Goal: Complete application form: Complete application form

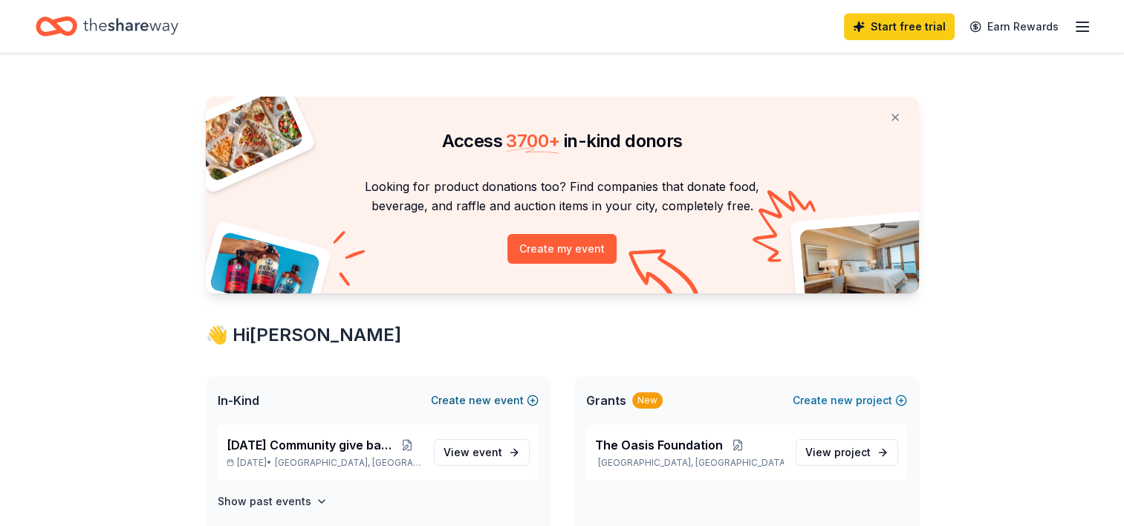
scroll to position [149, 0]
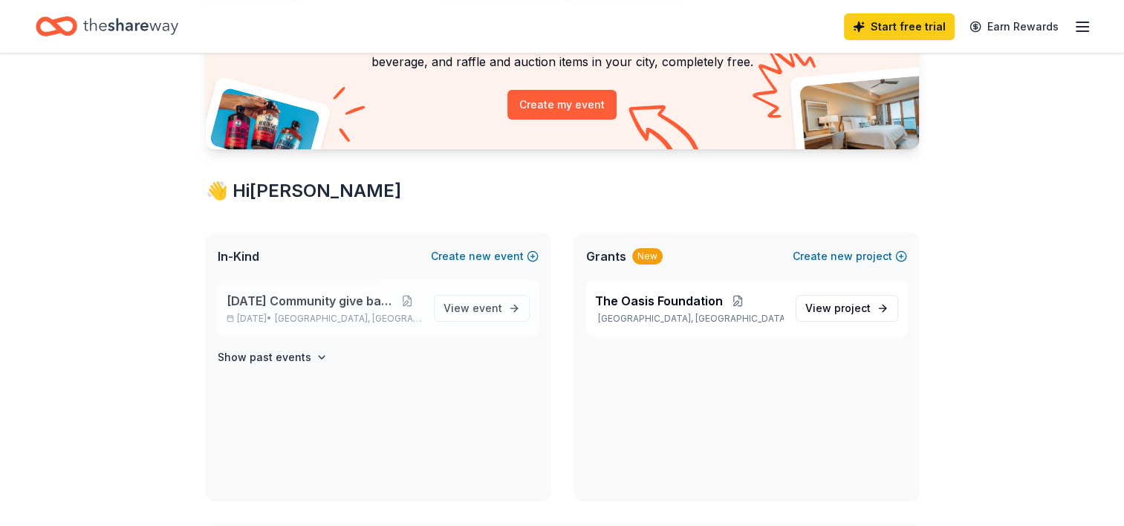
click at [302, 319] on p "Nov 22, 2025 • Miami, FL" at bounding box center [324, 319] width 195 height 12
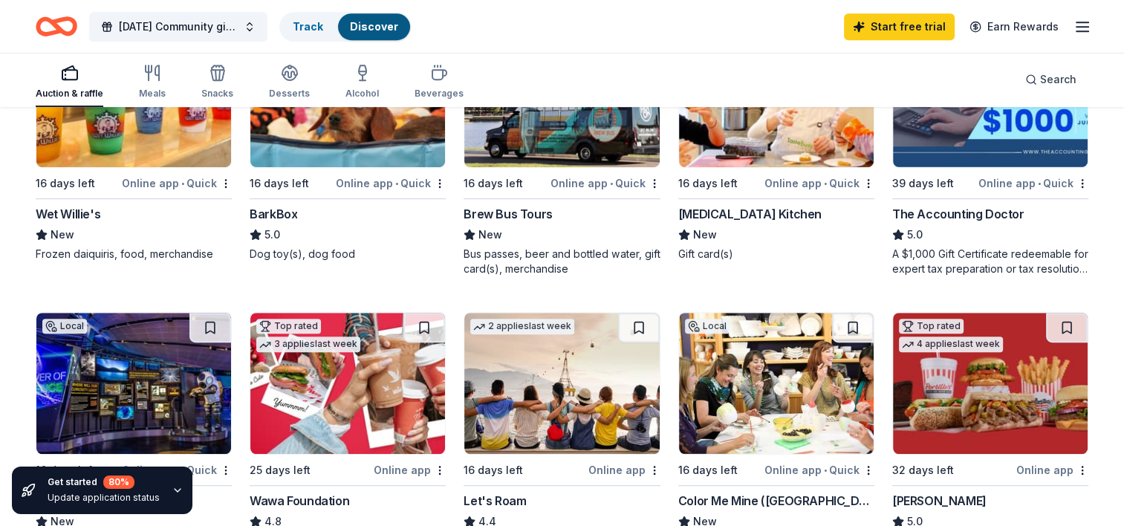
scroll to position [817, 0]
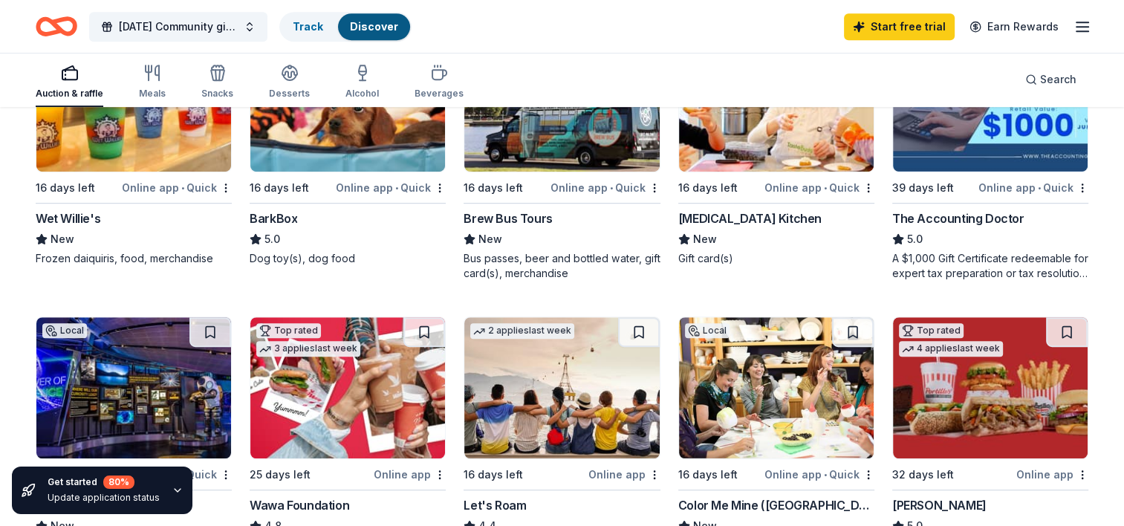
click at [356, 378] on img at bounding box center [347, 387] width 195 height 141
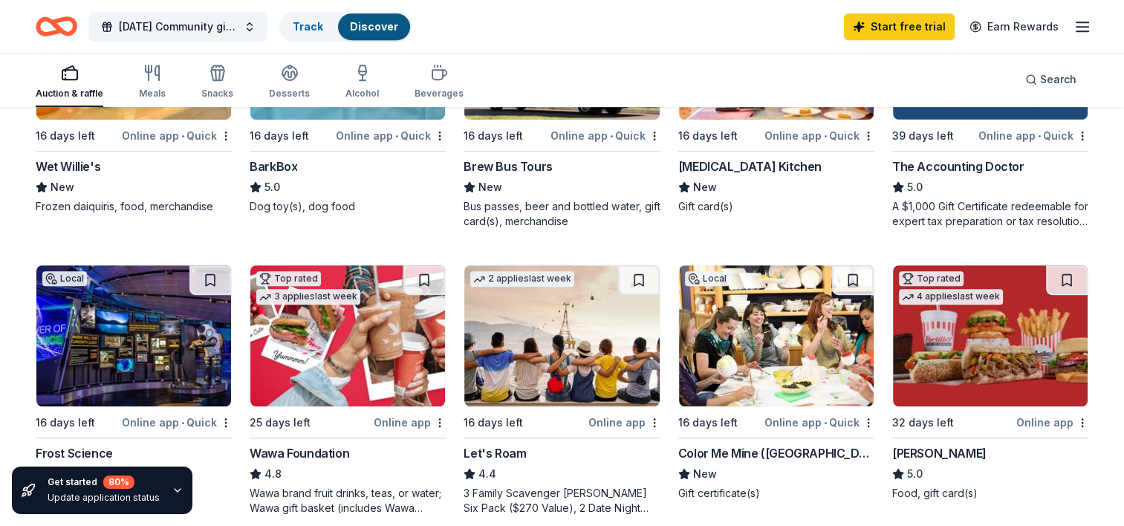
scroll to position [891, 0]
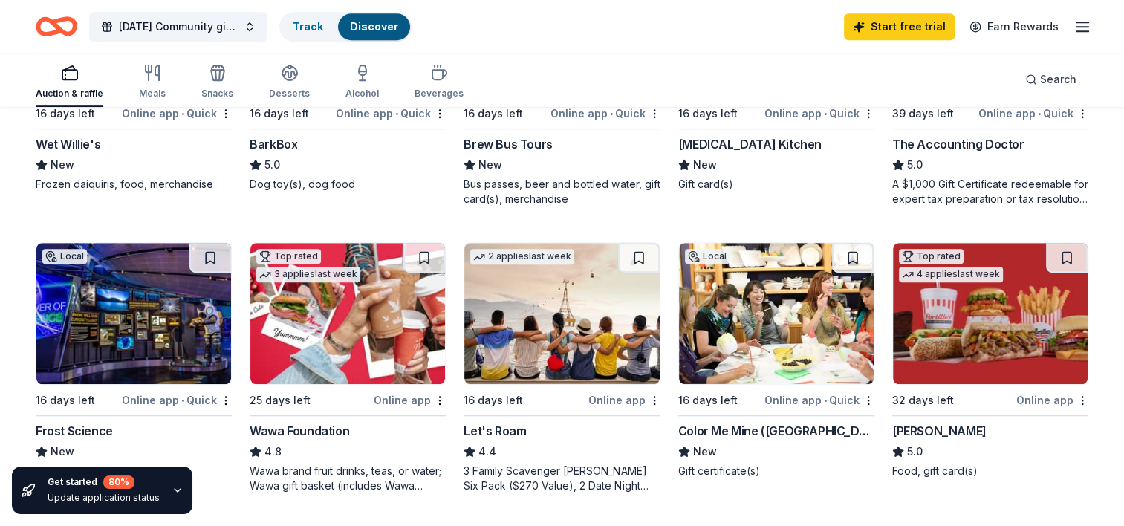
click at [789, 327] on img at bounding box center [776, 313] width 195 height 141
click at [148, 296] on img at bounding box center [133, 313] width 195 height 141
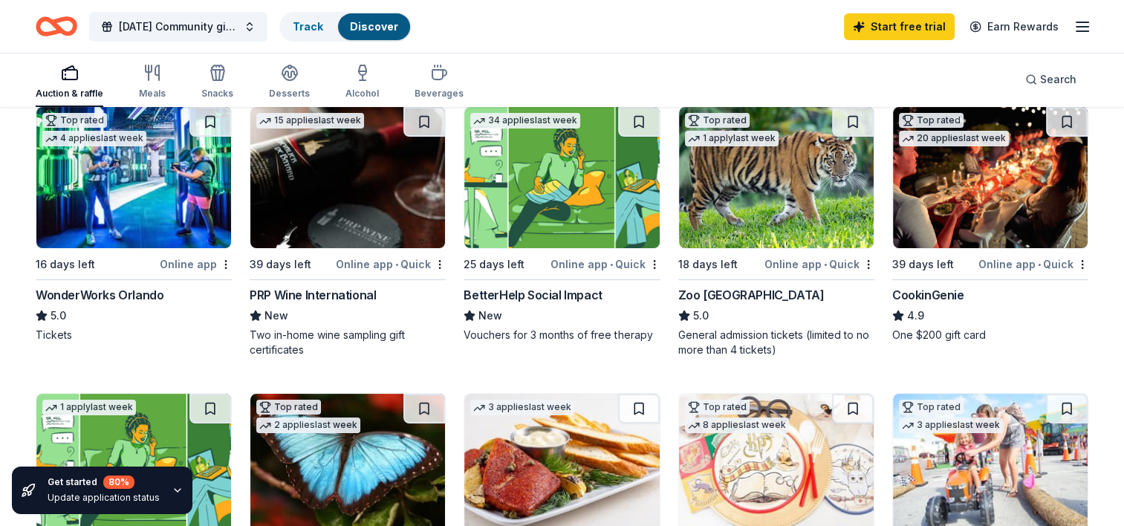
scroll to position [152, 0]
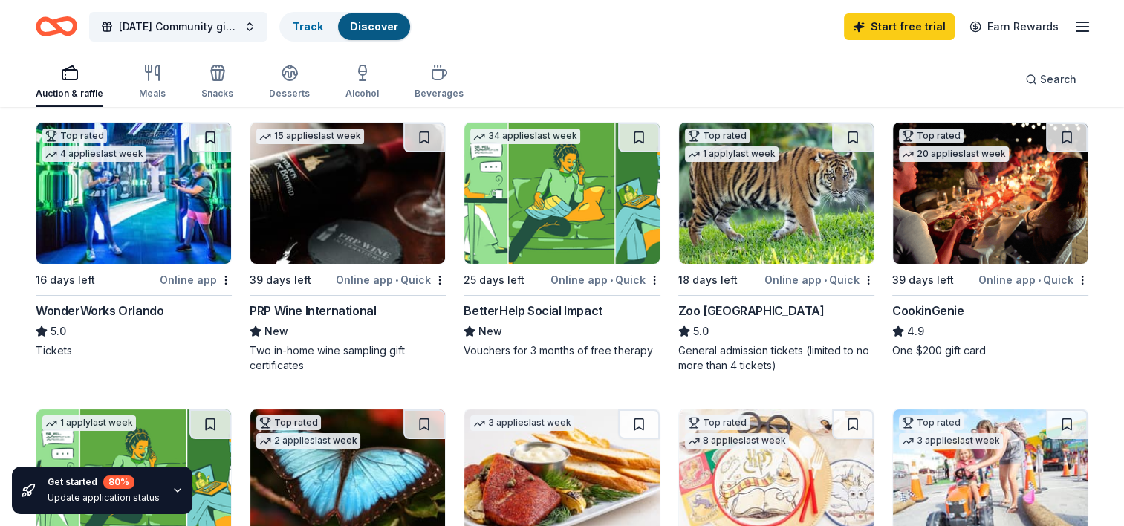
click at [95, 218] on img at bounding box center [133, 193] width 195 height 141
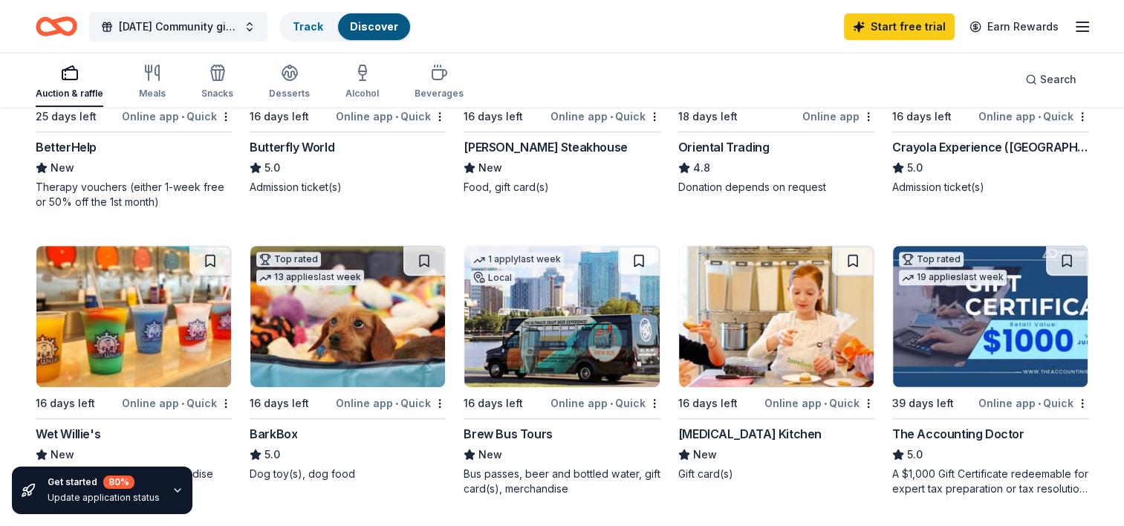
scroll to position [671, 0]
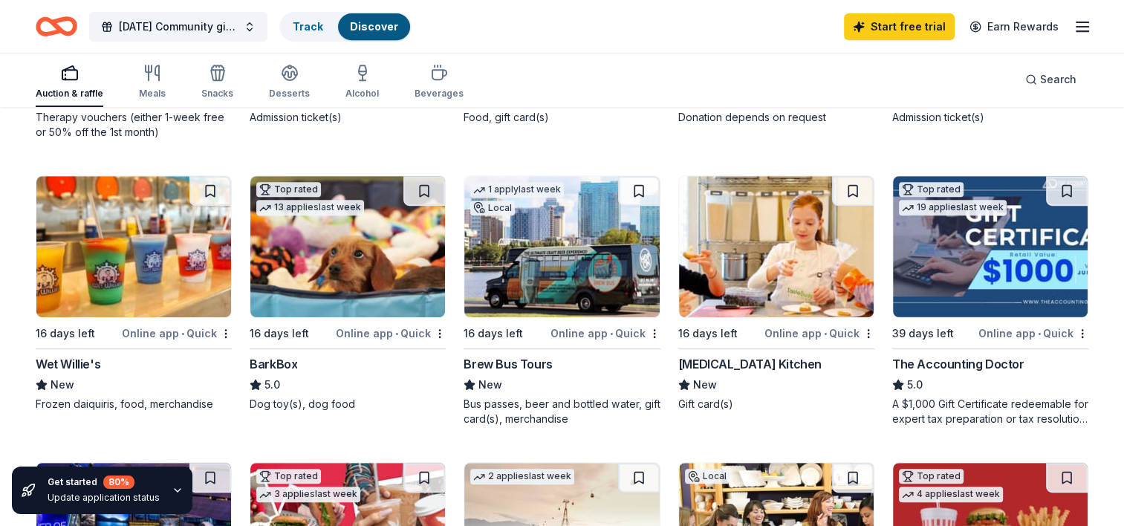
click at [98, 277] on img at bounding box center [133, 246] width 195 height 141
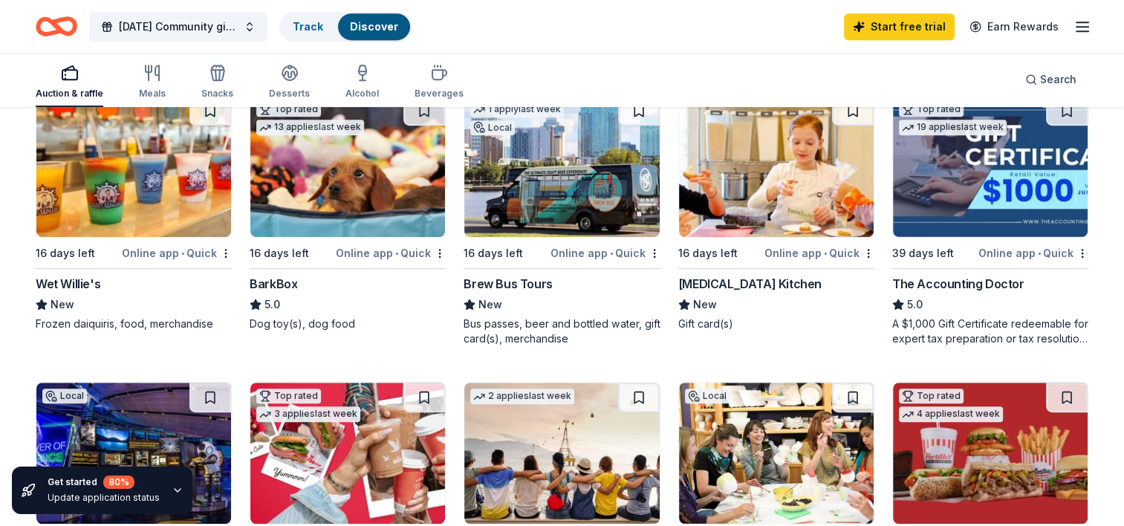
scroll to position [968, 0]
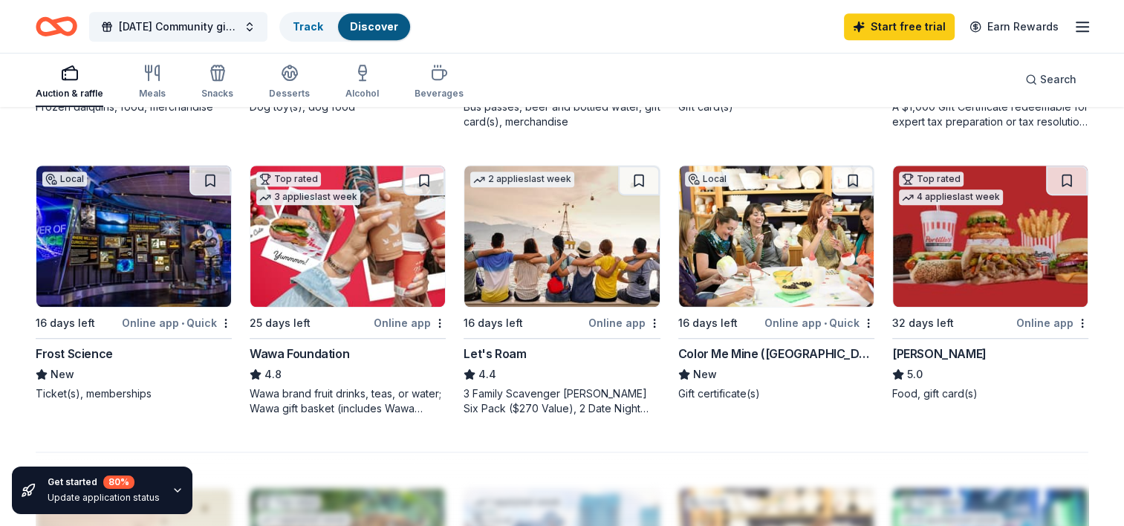
click at [969, 270] on img at bounding box center [990, 236] width 195 height 141
click at [521, 290] on img at bounding box center [561, 236] width 195 height 141
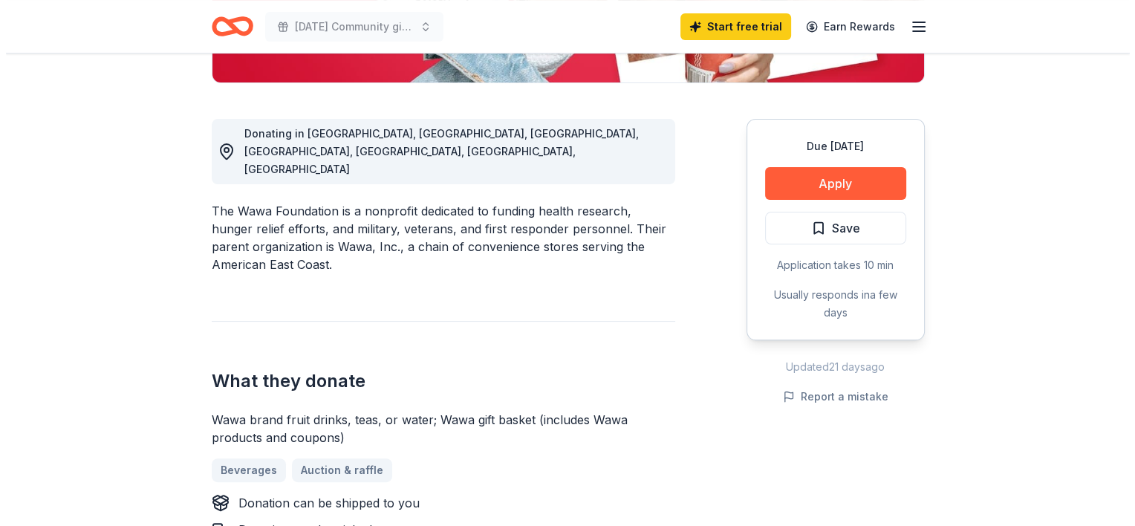
scroll to position [371, 0]
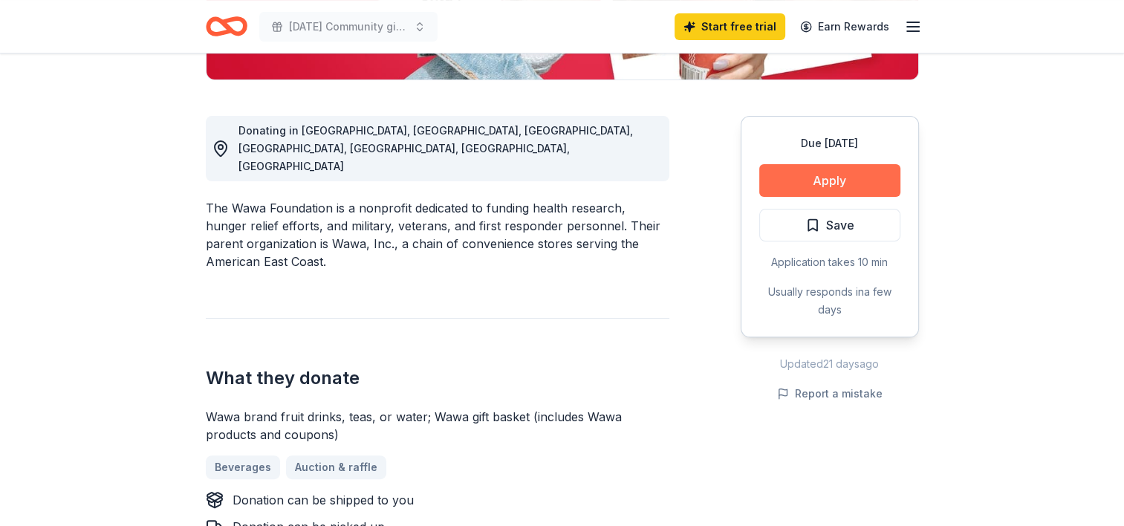
click at [833, 178] on button "Apply" at bounding box center [829, 180] width 141 height 33
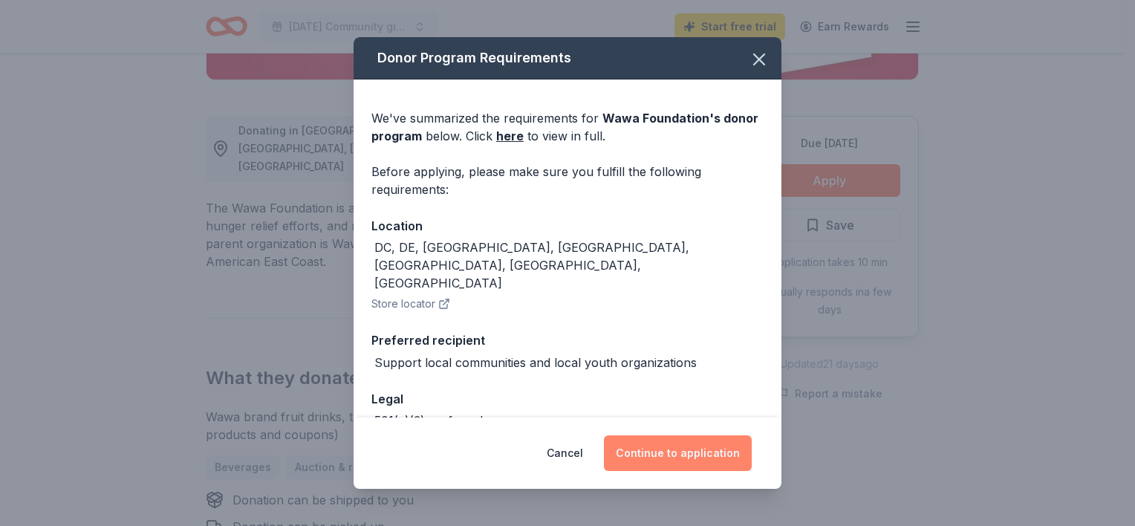
click at [660, 463] on button "Continue to application" at bounding box center [678, 453] width 148 height 36
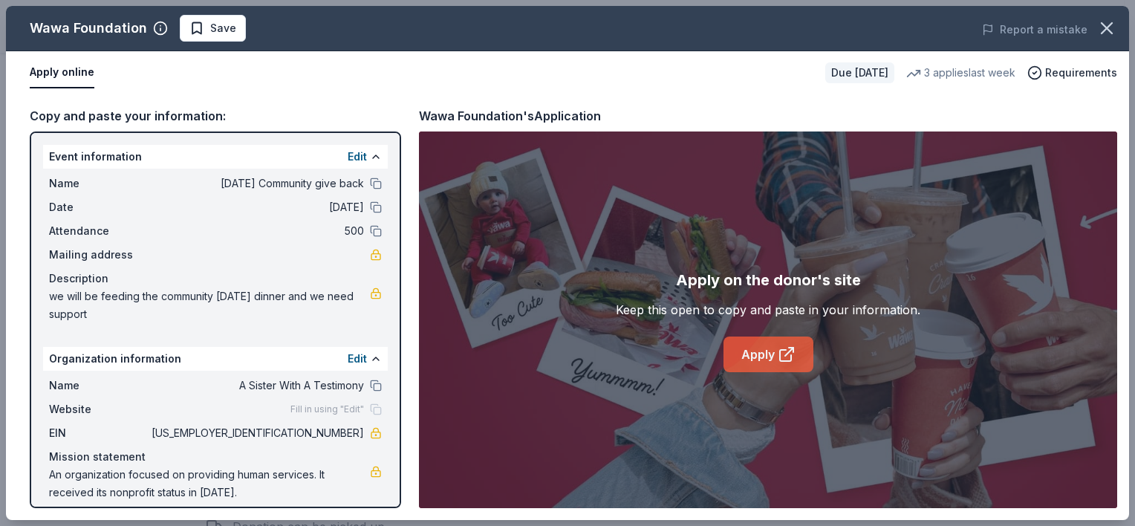
click at [787, 354] on icon at bounding box center [787, 354] width 18 height 18
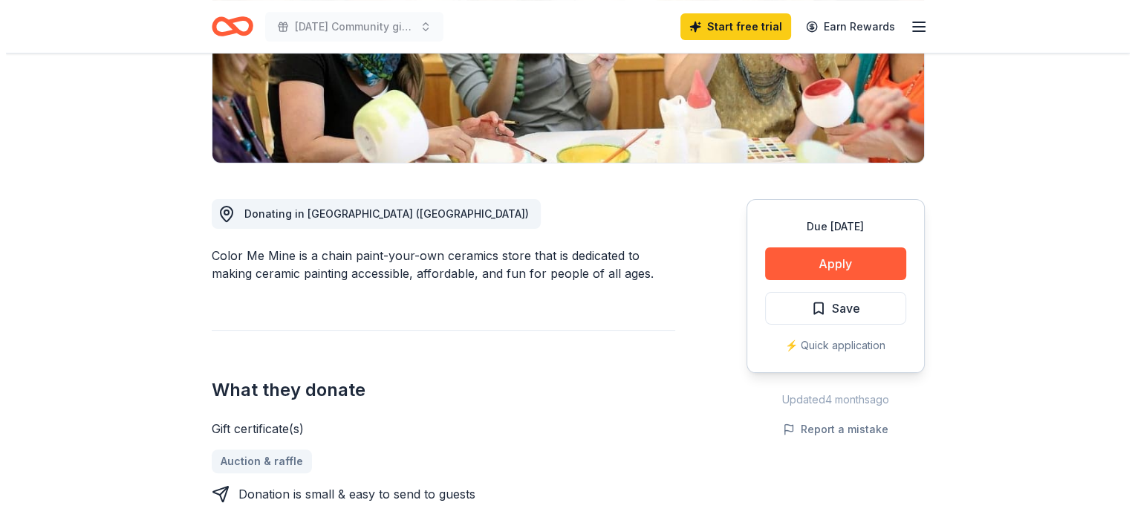
scroll to position [297, 0]
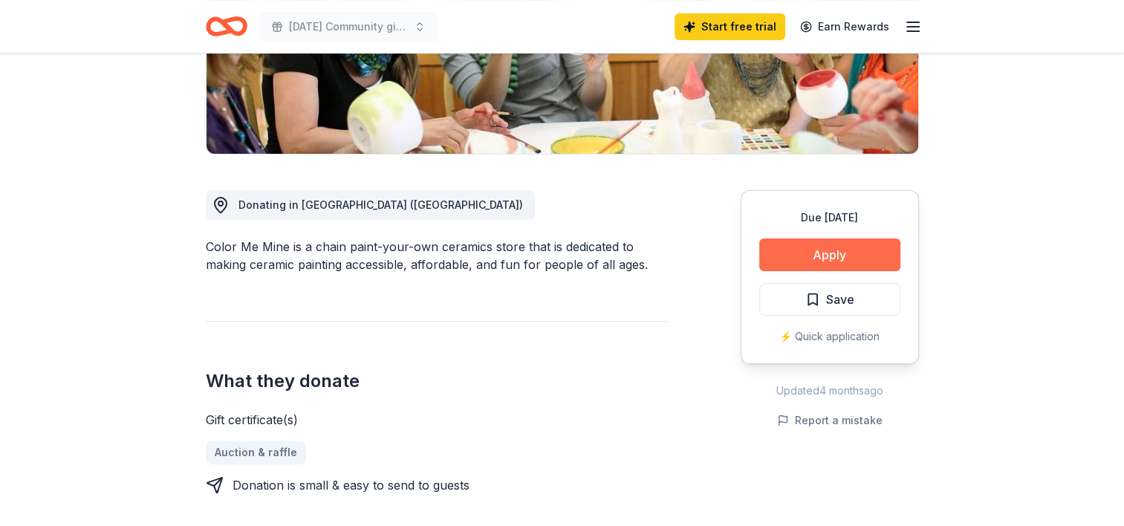
click at [847, 253] on button "Apply" at bounding box center [829, 254] width 141 height 33
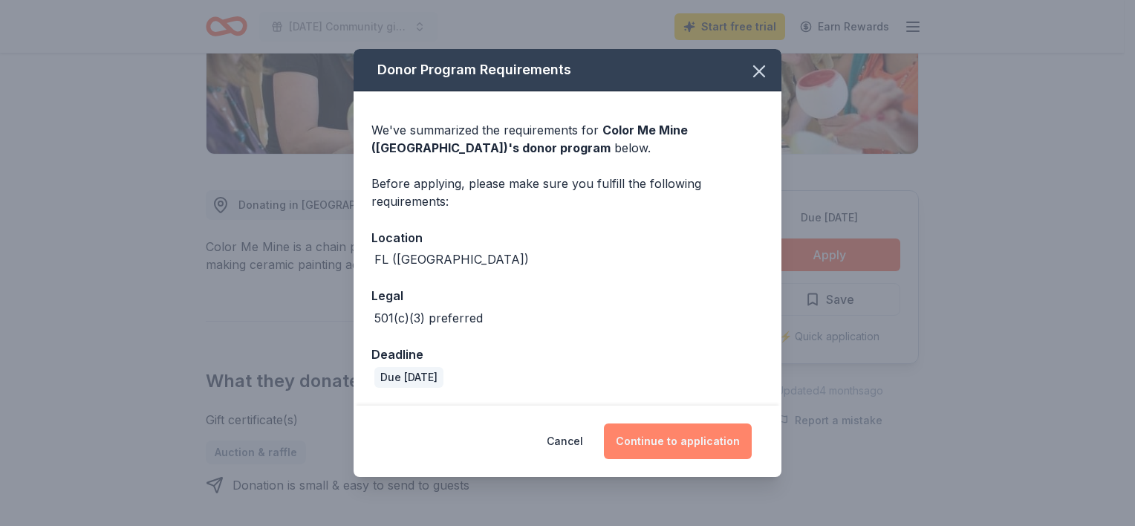
click at [675, 436] on button "Continue to application" at bounding box center [678, 441] width 148 height 36
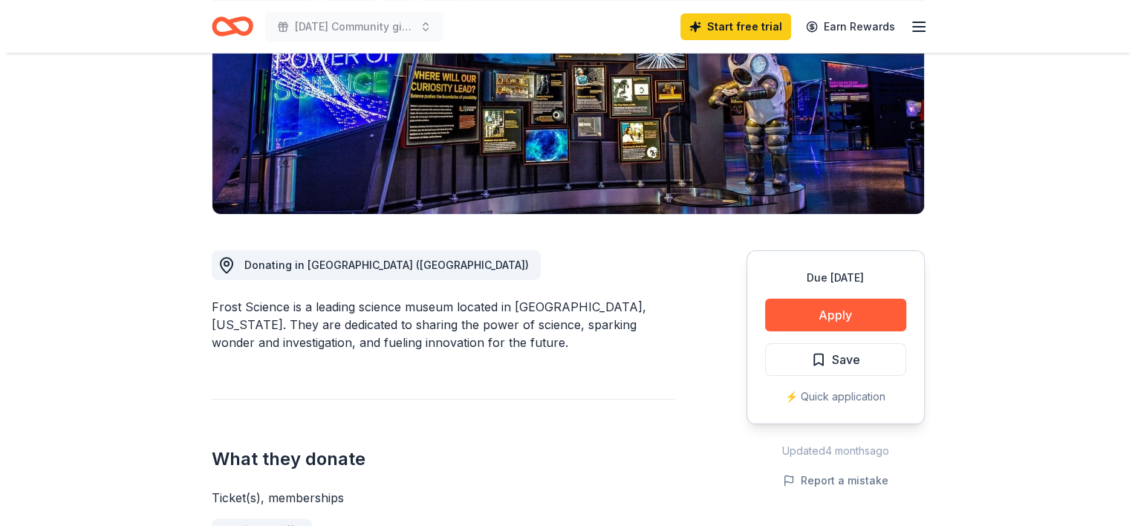
scroll to position [297, 0]
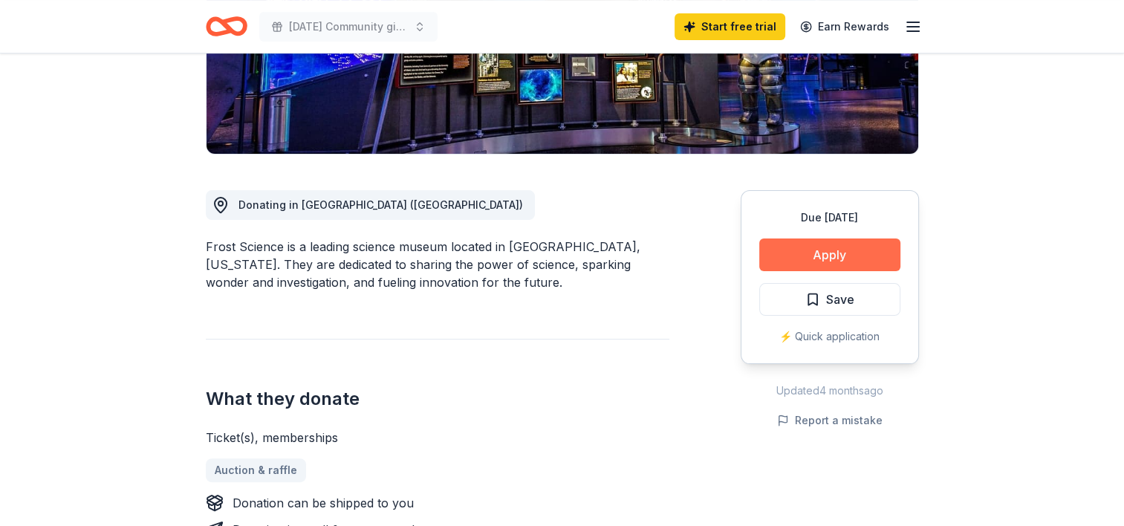
click at [813, 258] on button "Apply" at bounding box center [829, 254] width 141 height 33
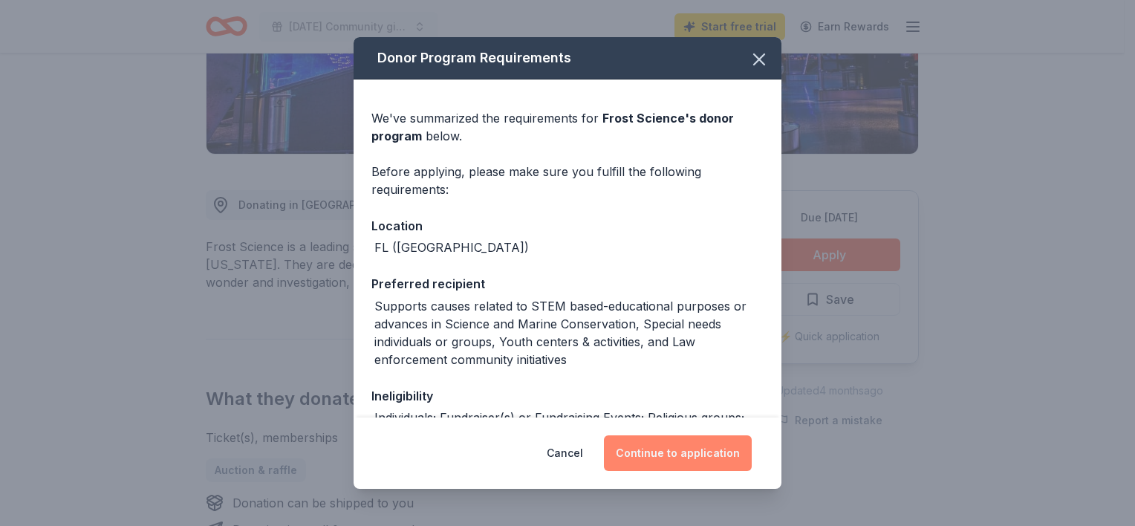
click at [681, 452] on button "Continue to application" at bounding box center [678, 453] width 148 height 36
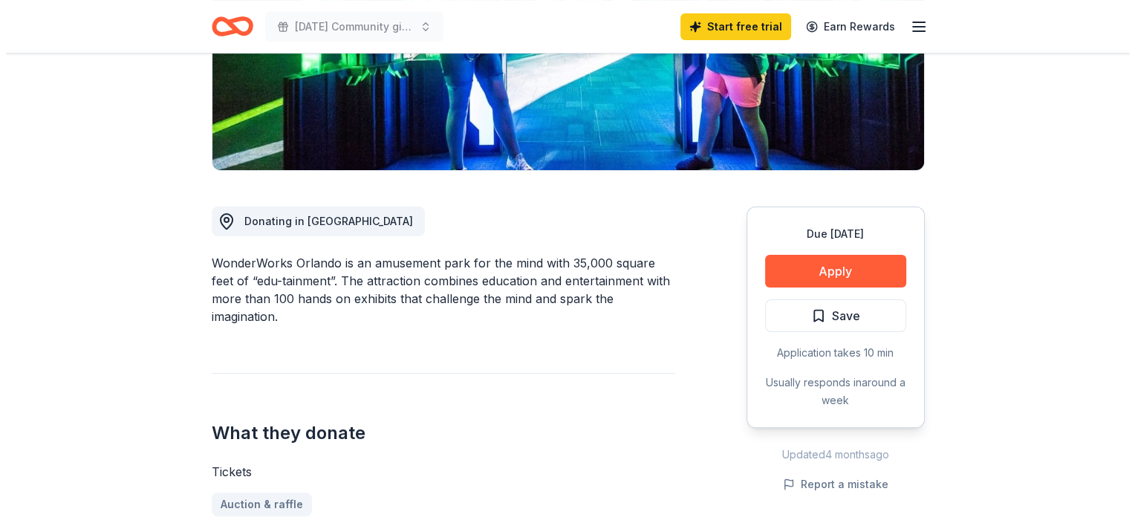
scroll to position [297, 0]
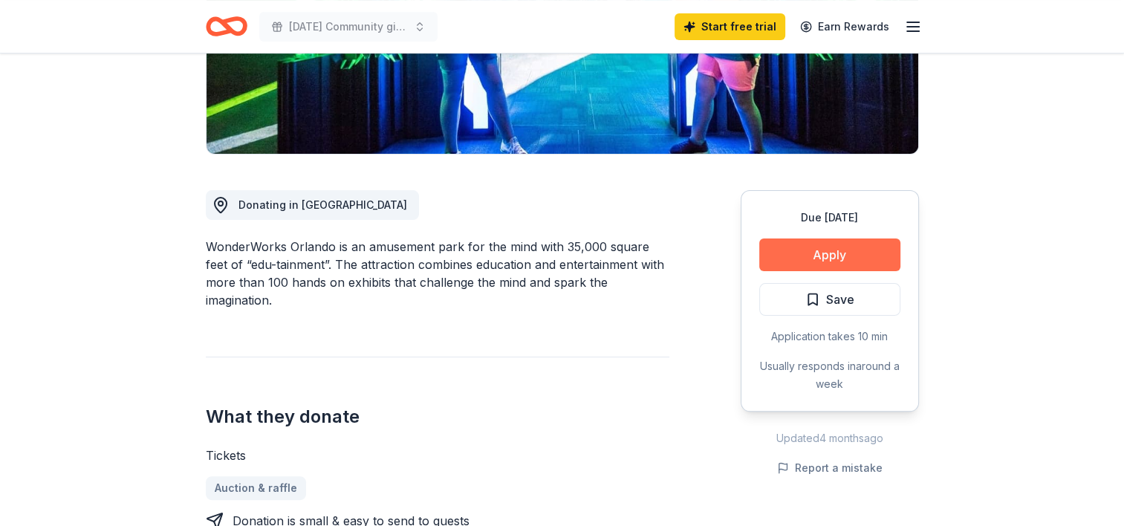
click at [789, 255] on button "Apply" at bounding box center [829, 254] width 141 height 33
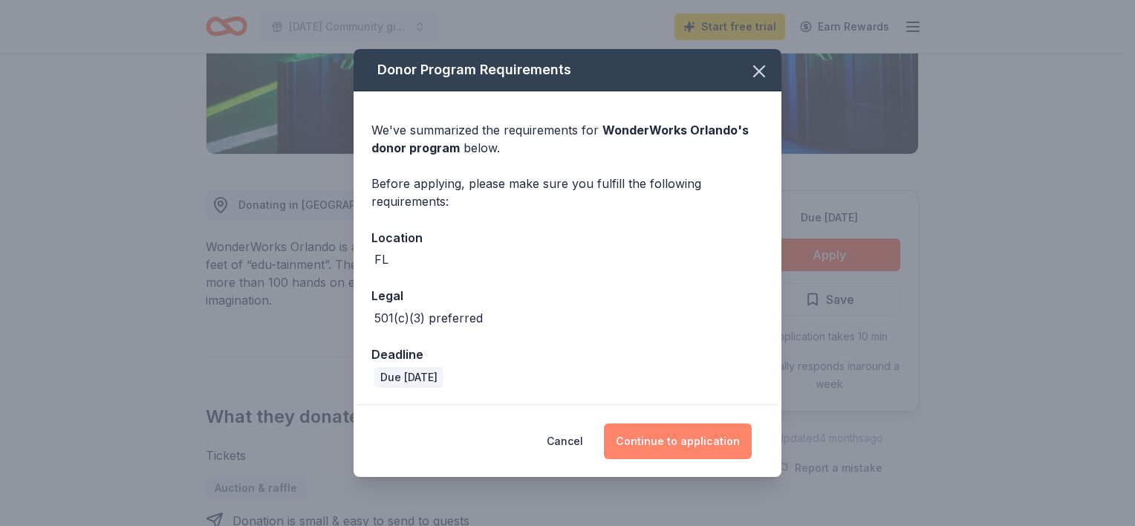
click at [660, 428] on button "Continue to application" at bounding box center [678, 441] width 148 height 36
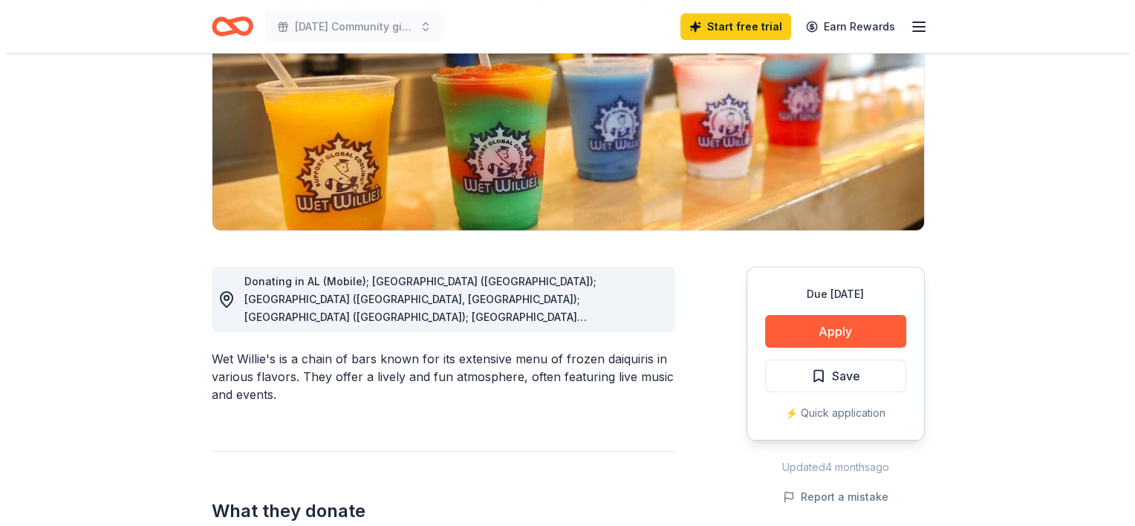
scroll to position [297, 0]
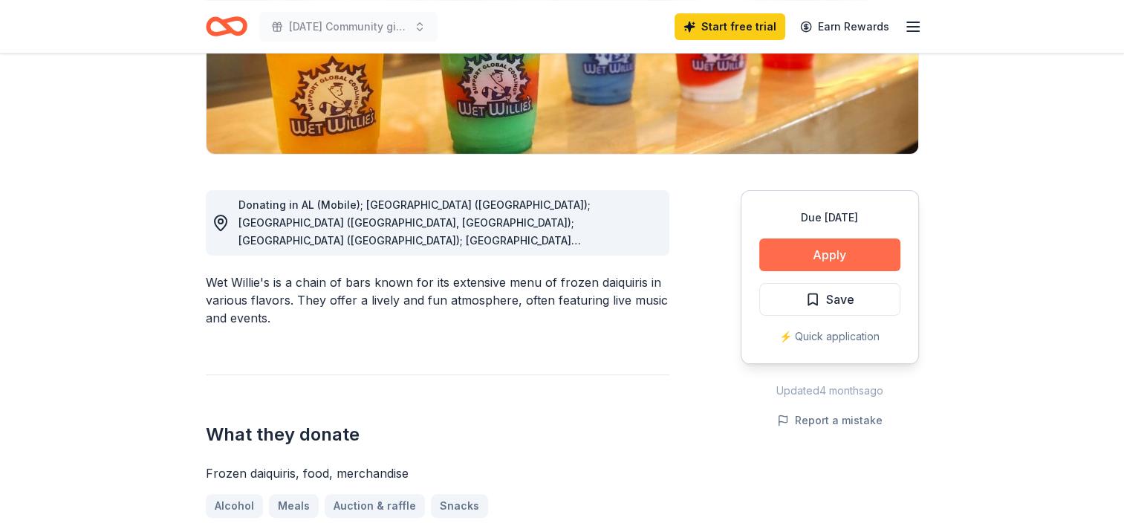
click at [815, 244] on button "Apply" at bounding box center [829, 254] width 141 height 33
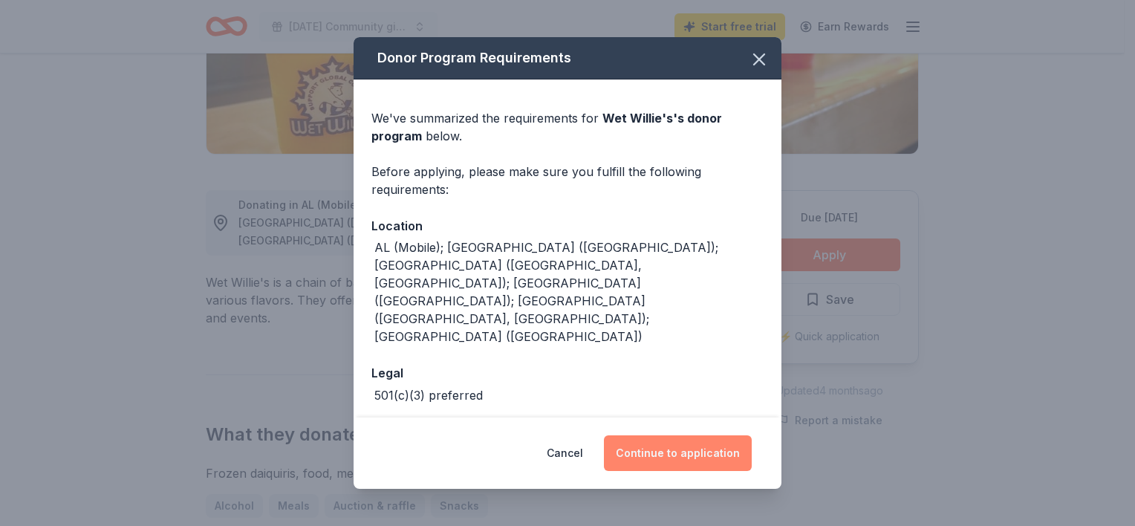
click at [661, 443] on button "Continue to application" at bounding box center [678, 453] width 148 height 36
